Goal: Task Accomplishment & Management: Complete application form

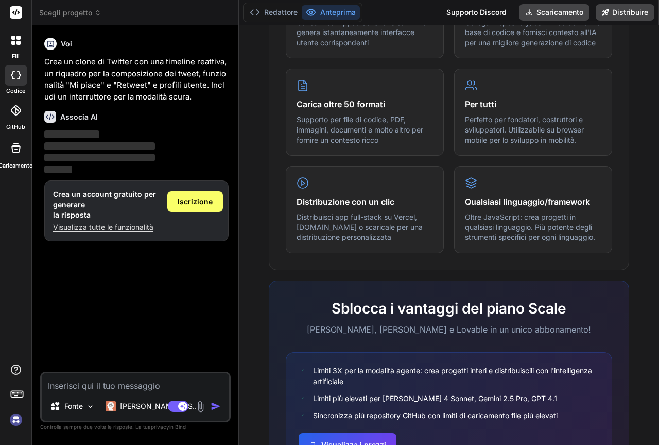
scroll to position [606, 0]
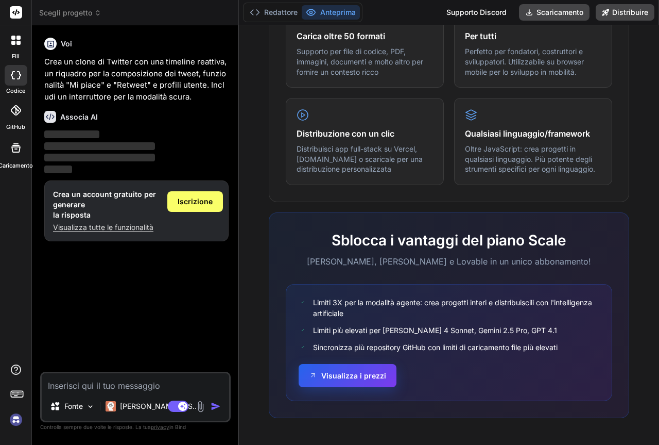
click at [368, 371] on font "Visualizza i prezzi" at bounding box center [353, 375] width 65 height 9
click at [193, 199] on font "Iscrizione" at bounding box center [195, 201] width 35 height 9
type textarea "x"
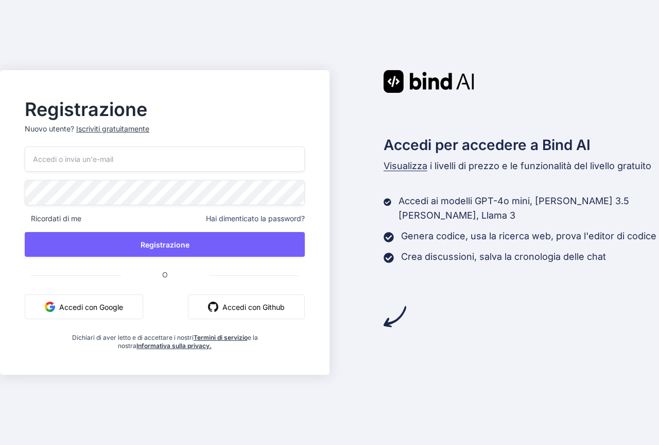
click at [112, 302] on font "Accedi con Google" at bounding box center [91, 306] width 64 height 9
